Goal: Task Accomplishment & Management: Manage account settings

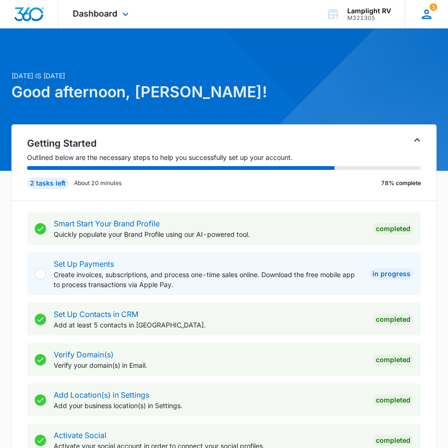
click at [422, 24] on div "1 AN [PERSON_NAME] NA [EMAIL_ADDRESS][DOMAIN_NAME] My Profile 1 Notifications S…" at bounding box center [426, 14] width 43 height 28
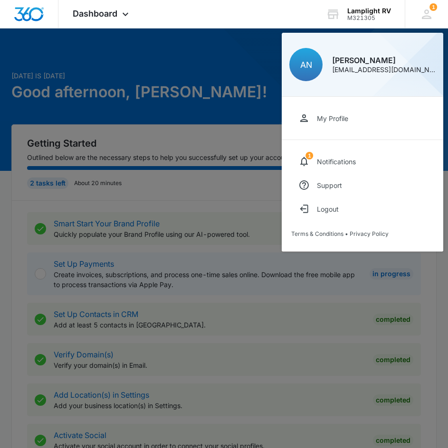
click at [150, 50] on div at bounding box center [224, 224] width 448 height 448
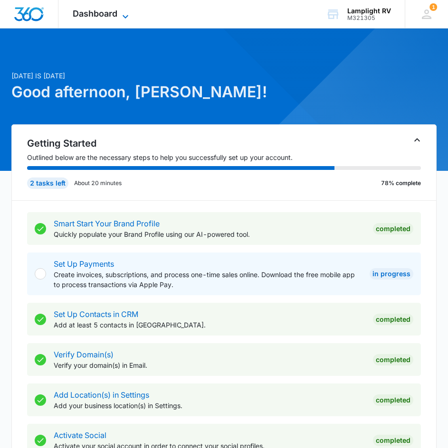
click at [126, 16] on icon at bounding box center [125, 16] width 11 height 11
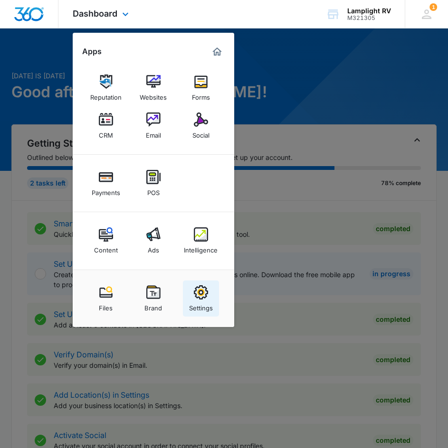
click at [200, 292] on img at bounding box center [201, 292] width 14 height 14
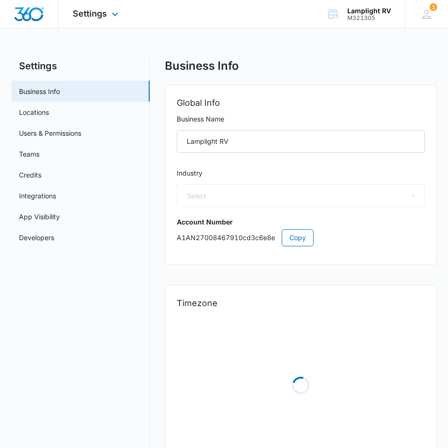
select select "35"
select select "US"
select select "America/[GEOGRAPHIC_DATA]"
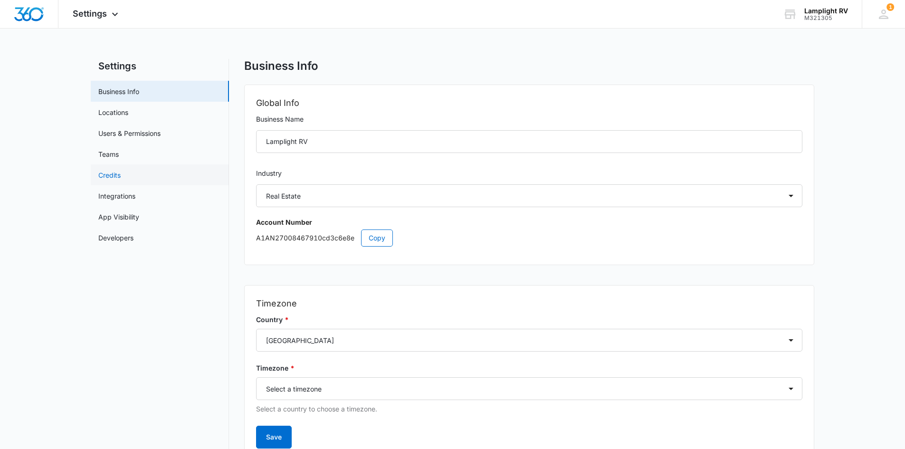
click at [121, 173] on link "Credits" at bounding box center [109, 175] width 22 height 10
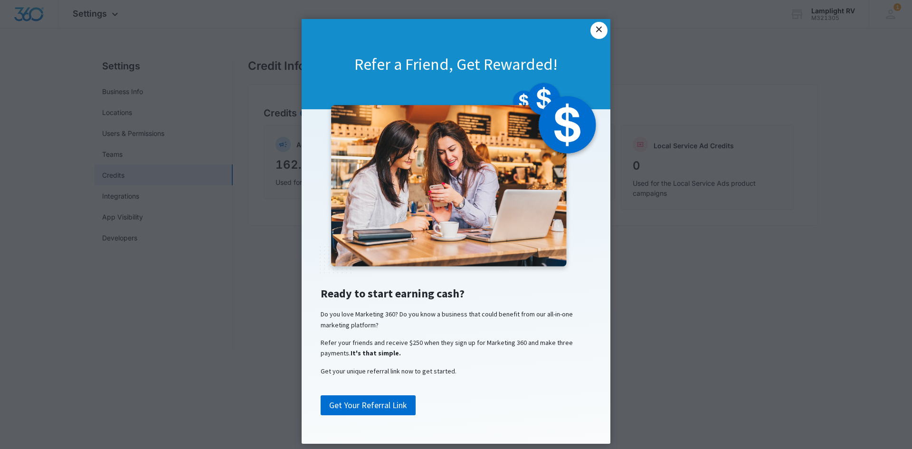
click at [454, 29] on link "×" at bounding box center [598, 30] width 17 height 17
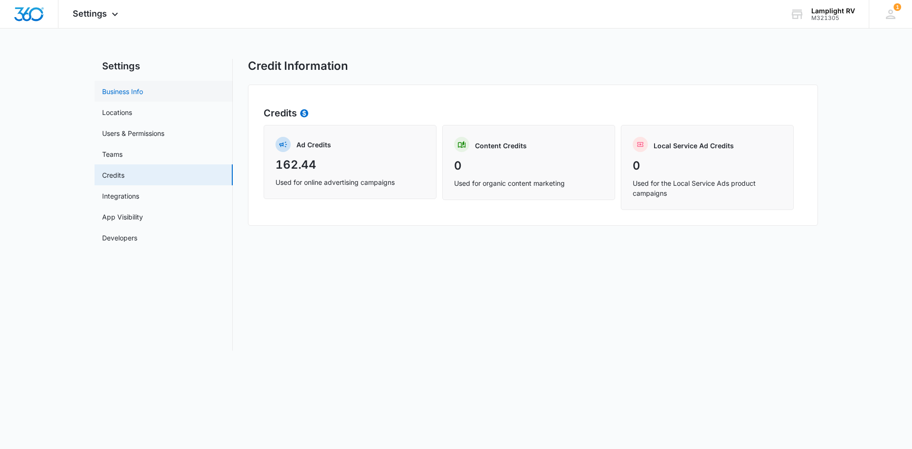
click at [143, 96] on link "Business Info" at bounding box center [122, 91] width 41 height 10
select select "35"
select select "US"
select select "America/[GEOGRAPHIC_DATA]"
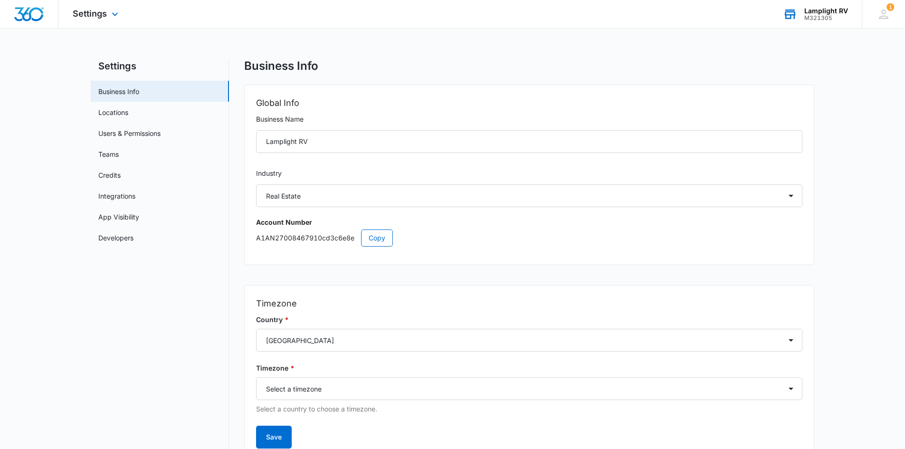
click at [454, 24] on div "Lamplight RV M321305 Your Accounts View All" at bounding box center [814, 14] width 93 height 28
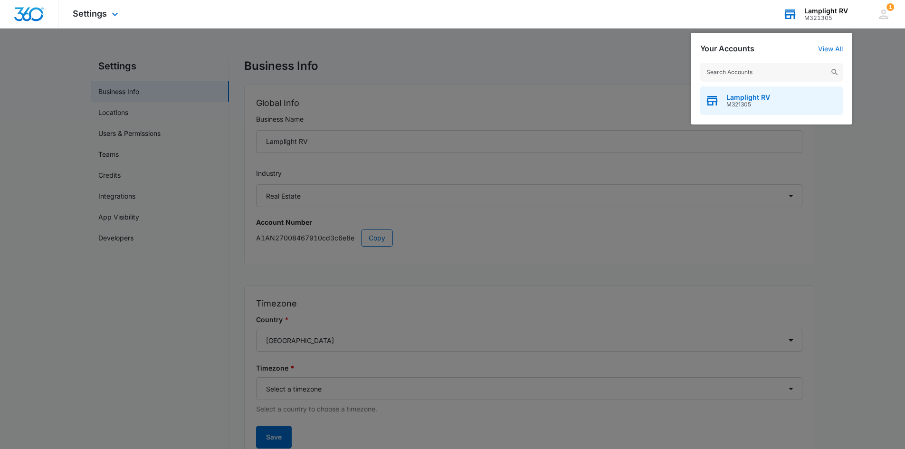
click at [454, 104] on div "Lamplight RV M321305" at bounding box center [771, 100] width 142 height 28
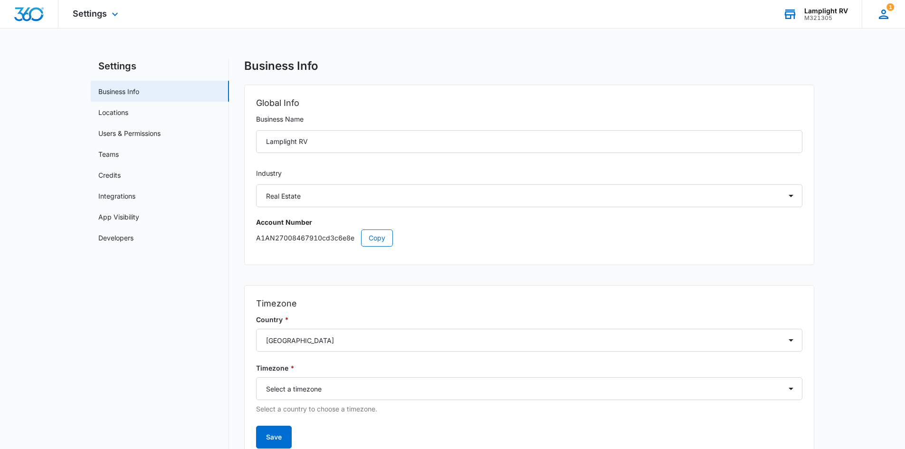
click at [454, 15] on div "1 AN [PERSON_NAME] NA [EMAIL_ADDRESS][DOMAIN_NAME] My Profile 1 Notifications S…" at bounding box center [882, 14] width 43 height 28
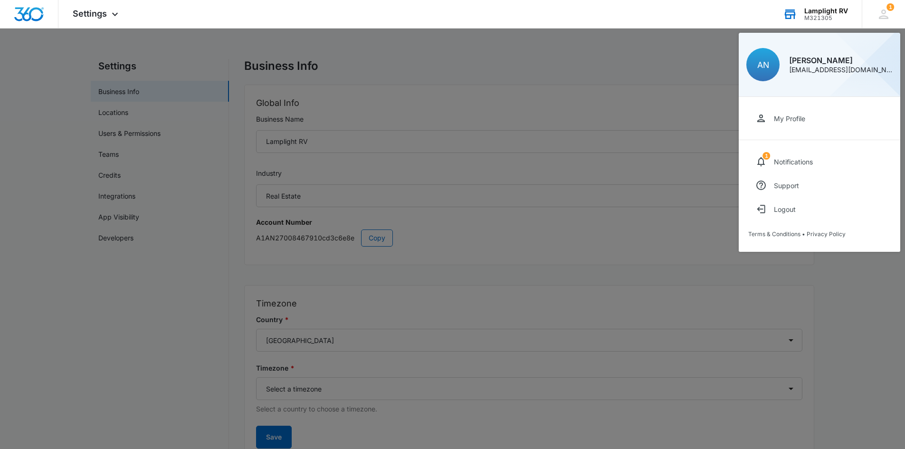
click at [454, 57] on div at bounding box center [452, 224] width 905 height 449
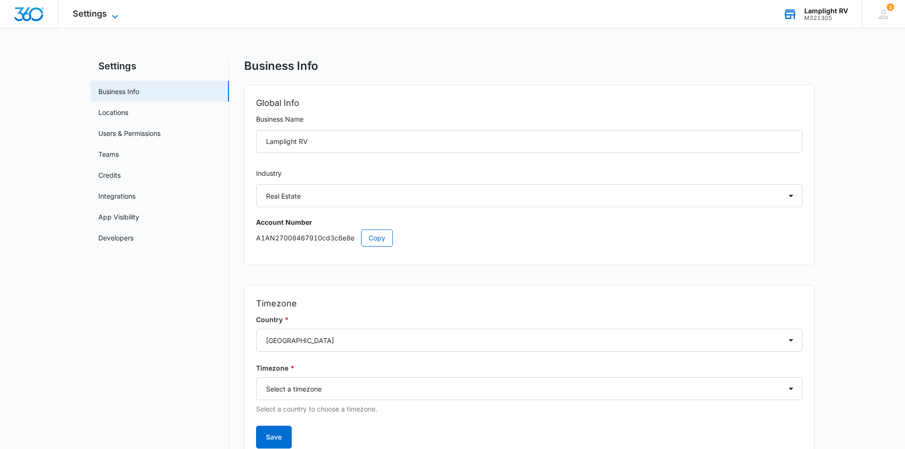
click at [92, 16] on span "Settings" at bounding box center [90, 14] width 34 height 10
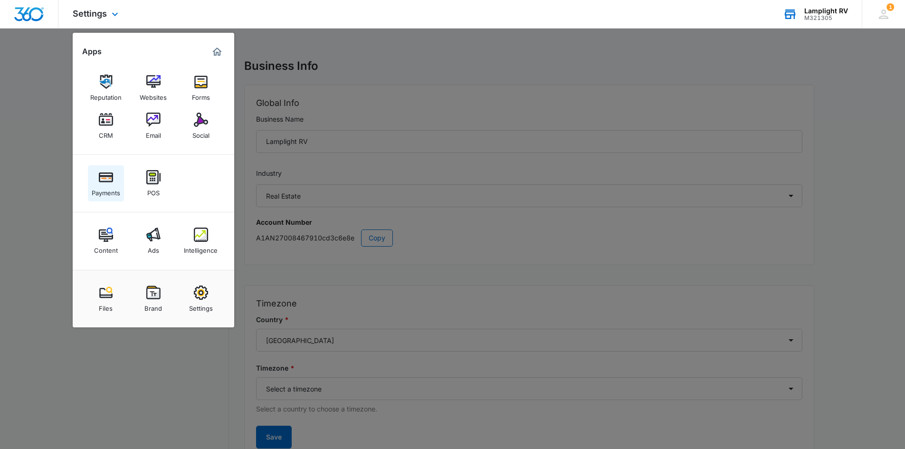
click at [112, 177] on img at bounding box center [106, 177] width 14 height 14
